Goal: Information Seeking & Learning: Learn about a topic

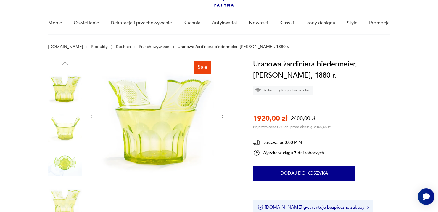
click at [60, 121] on img at bounding box center [65, 125] width 34 height 34
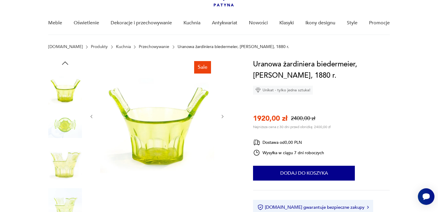
click at [63, 164] on img at bounding box center [65, 163] width 34 height 34
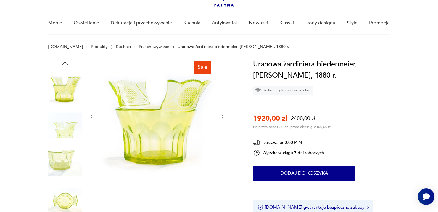
click at [63, 163] on img at bounding box center [65, 163] width 34 height 34
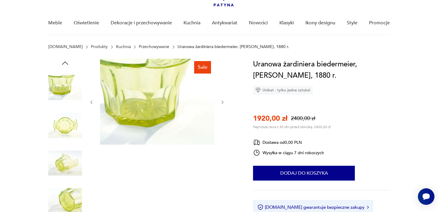
click at [64, 176] on img at bounding box center [65, 163] width 34 height 34
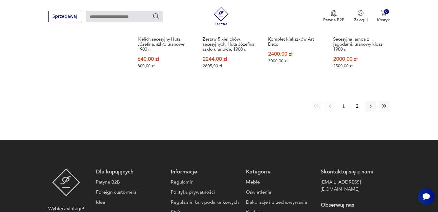
scroll to position [529, 0]
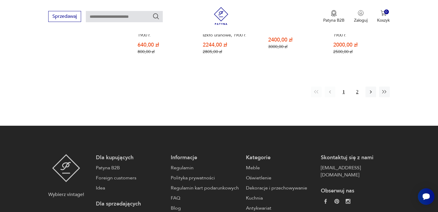
click at [358, 90] on button "2" at bounding box center [357, 92] width 11 height 11
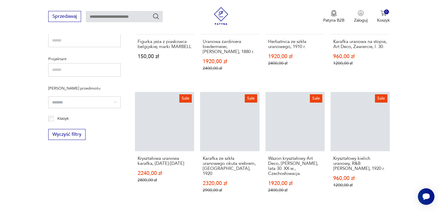
scroll to position [36, 0]
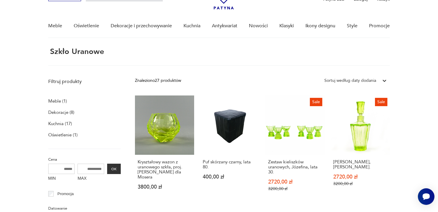
scroll to position [22, 0]
